Goal: Task Accomplishment & Management: Use online tool/utility

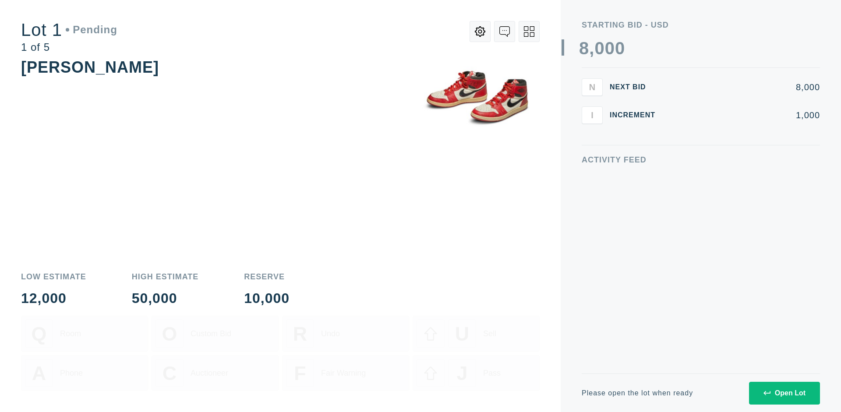
click at [784, 393] on div "Open Lot" at bounding box center [784, 393] width 42 height 8
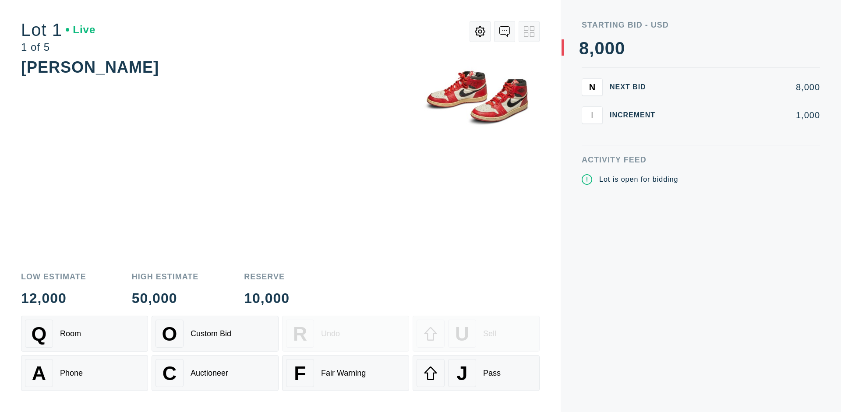
click at [476, 373] on div "J Pass" at bounding box center [475, 373] width 119 height 28
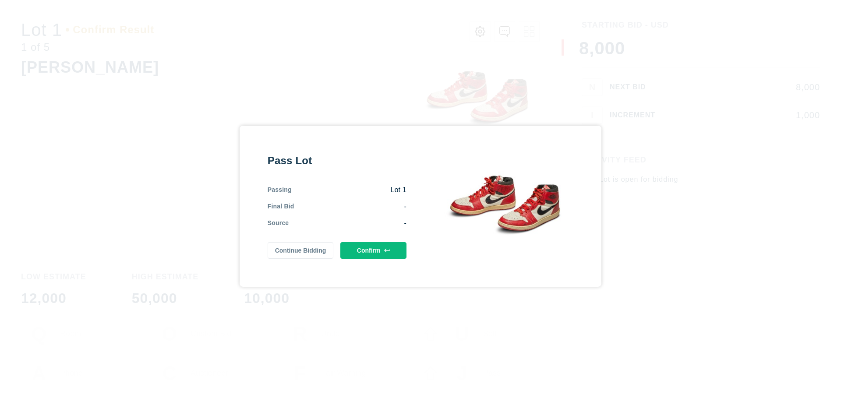
click at [373, 250] on button "Confirm" at bounding box center [373, 250] width 66 height 17
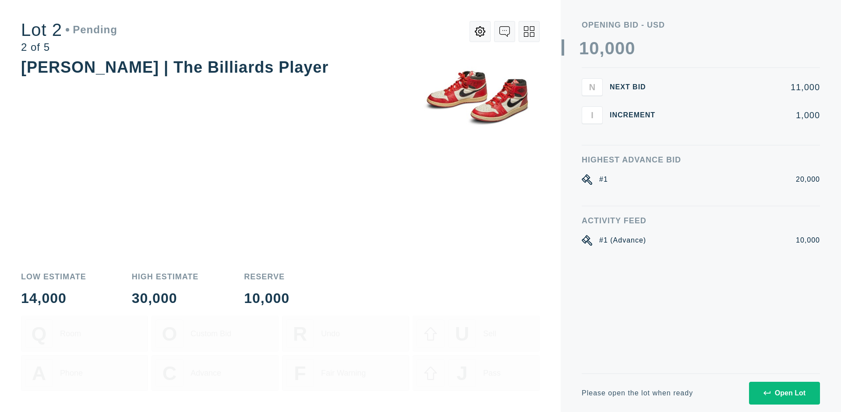
click at [784, 393] on div "Open Lot" at bounding box center [784, 393] width 42 height 8
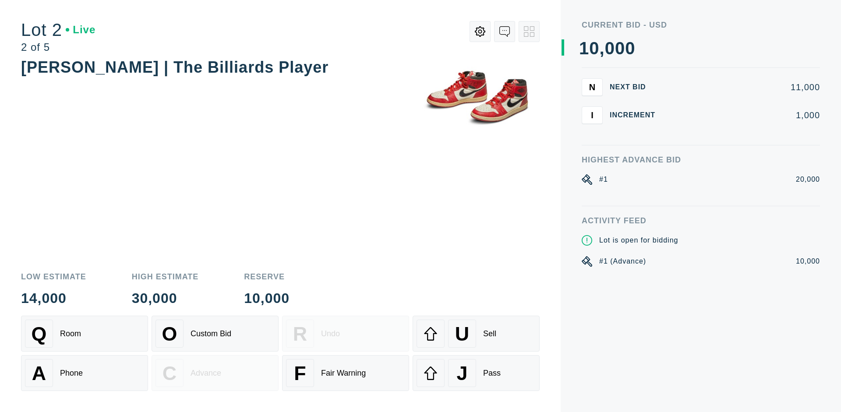
click at [476, 373] on div "J Pass" at bounding box center [475, 373] width 119 height 28
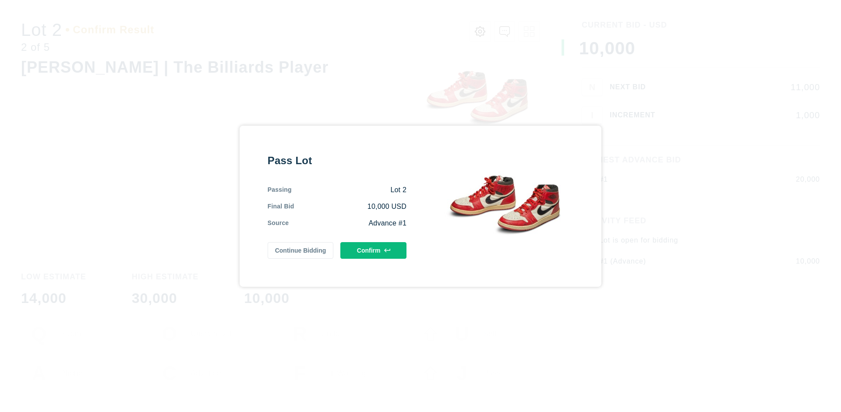
click at [373, 250] on button "Confirm" at bounding box center [373, 250] width 66 height 17
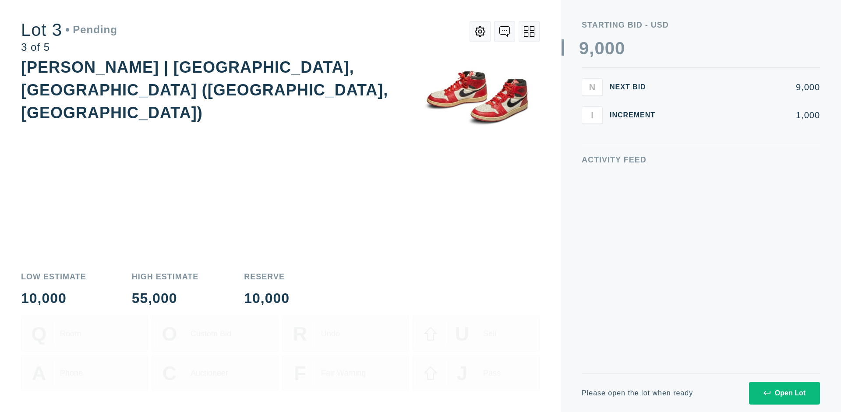
click at [784, 393] on div "Open Lot" at bounding box center [784, 393] width 42 height 8
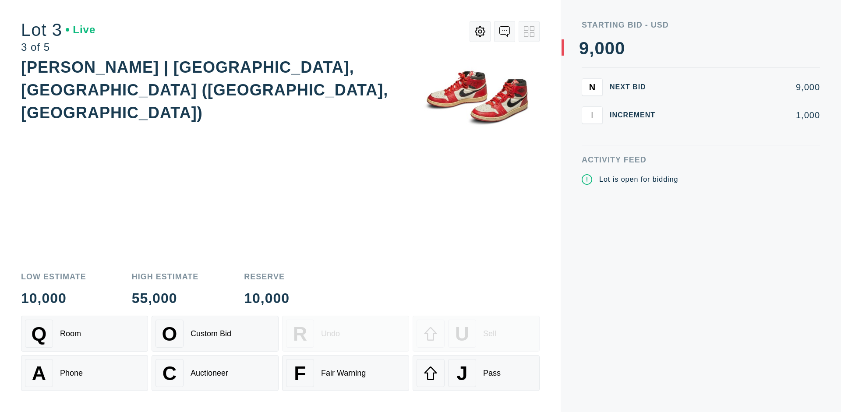
click at [476, 373] on div "J Pass" at bounding box center [475, 373] width 119 height 28
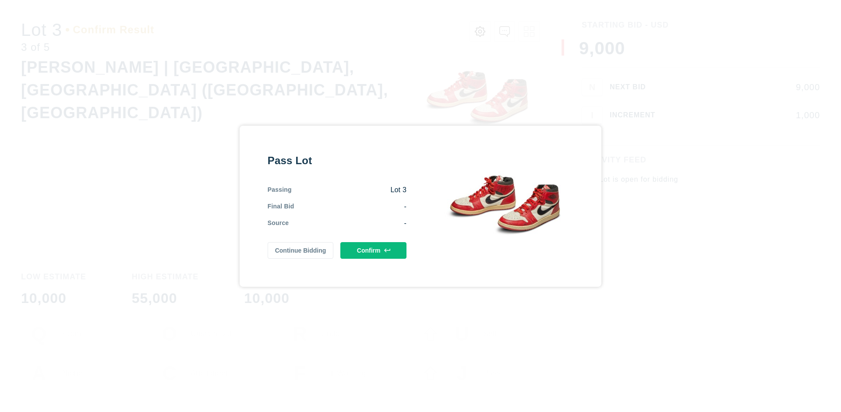
click at [373, 250] on button "Confirm" at bounding box center [373, 250] width 66 height 17
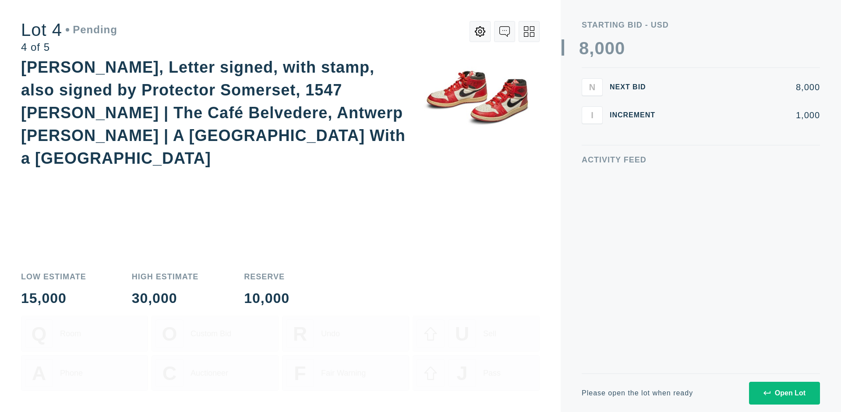
click at [529, 32] on icon at bounding box center [529, 31] width 11 height 11
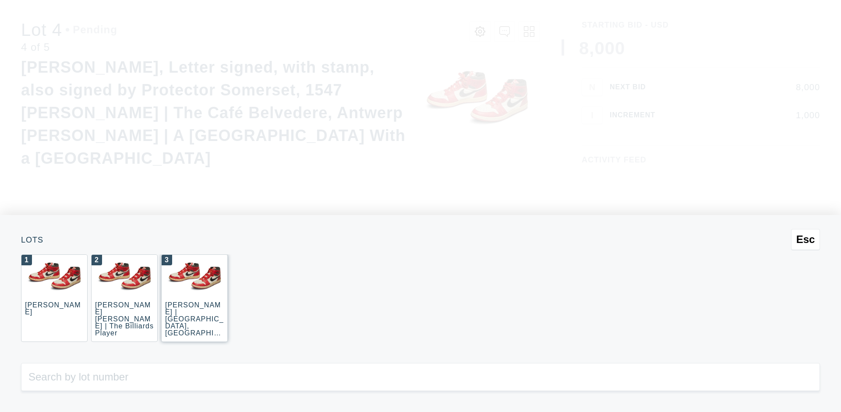
click at [194, 298] on div "3 JOAQUÍN SOROLLA | La Caleta, Málaga (La Caleta Beach, Málaga)" at bounding box center [194, 298] width 67 height 88
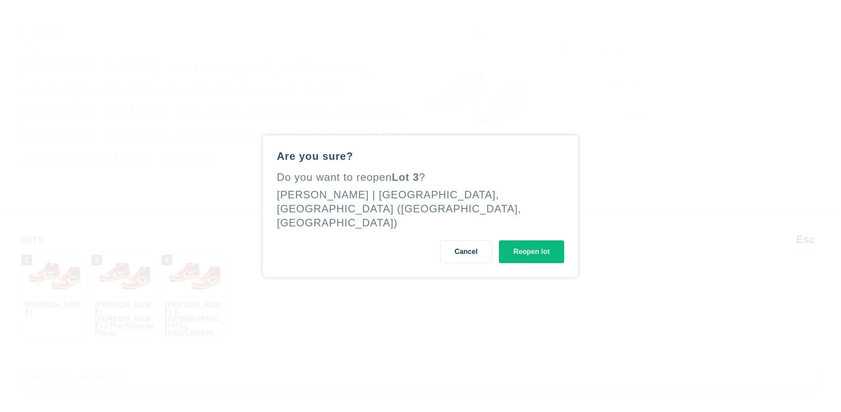
click at [531, 244] on button "Reopen lot" at bounding box center [531, 251] width 65 height 23
